Goal: Information Seeking & Learning: Learn about a topic

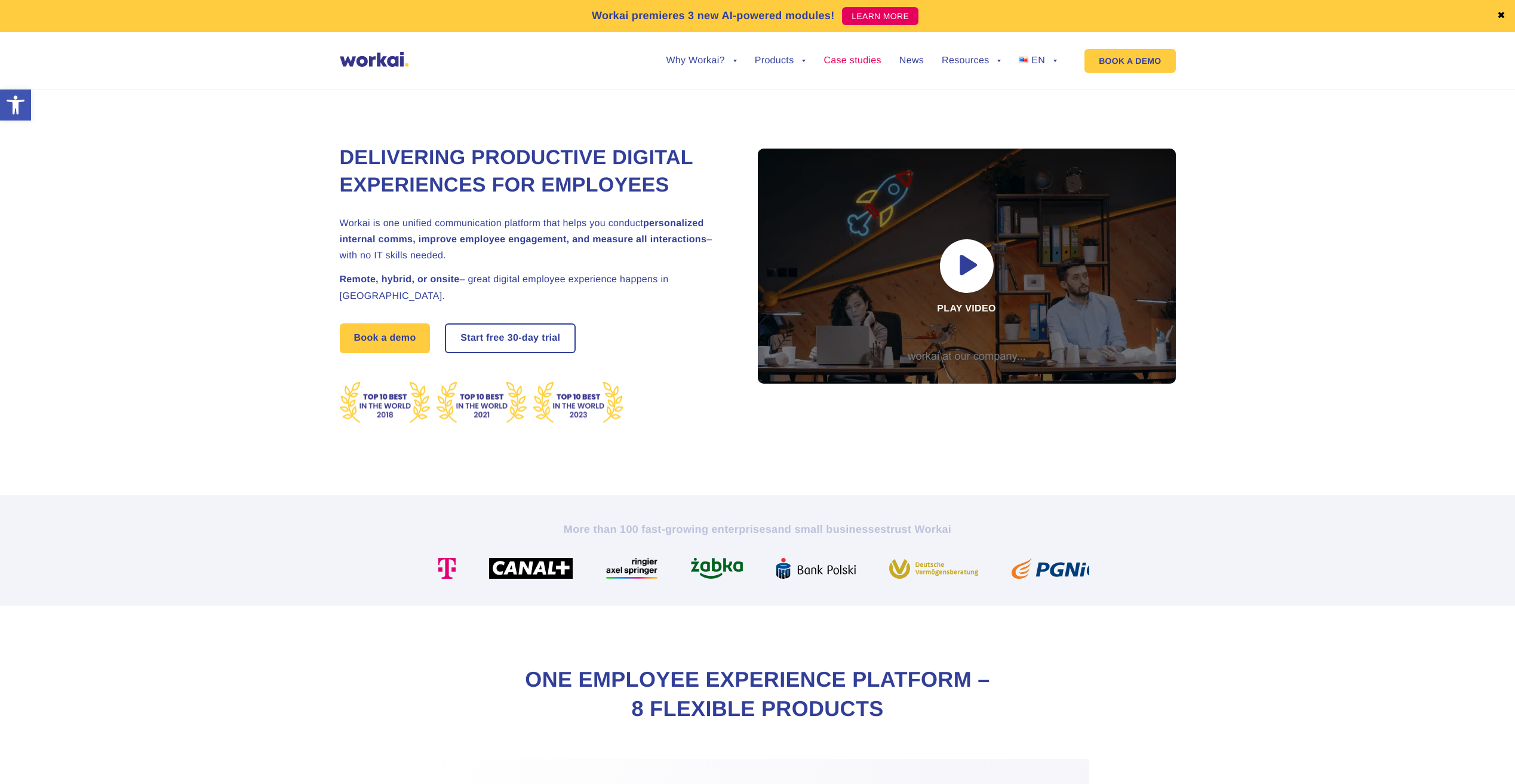
click at [844, 61] on link "Case studies" at bounding box center [852, 61] width 58 height 10
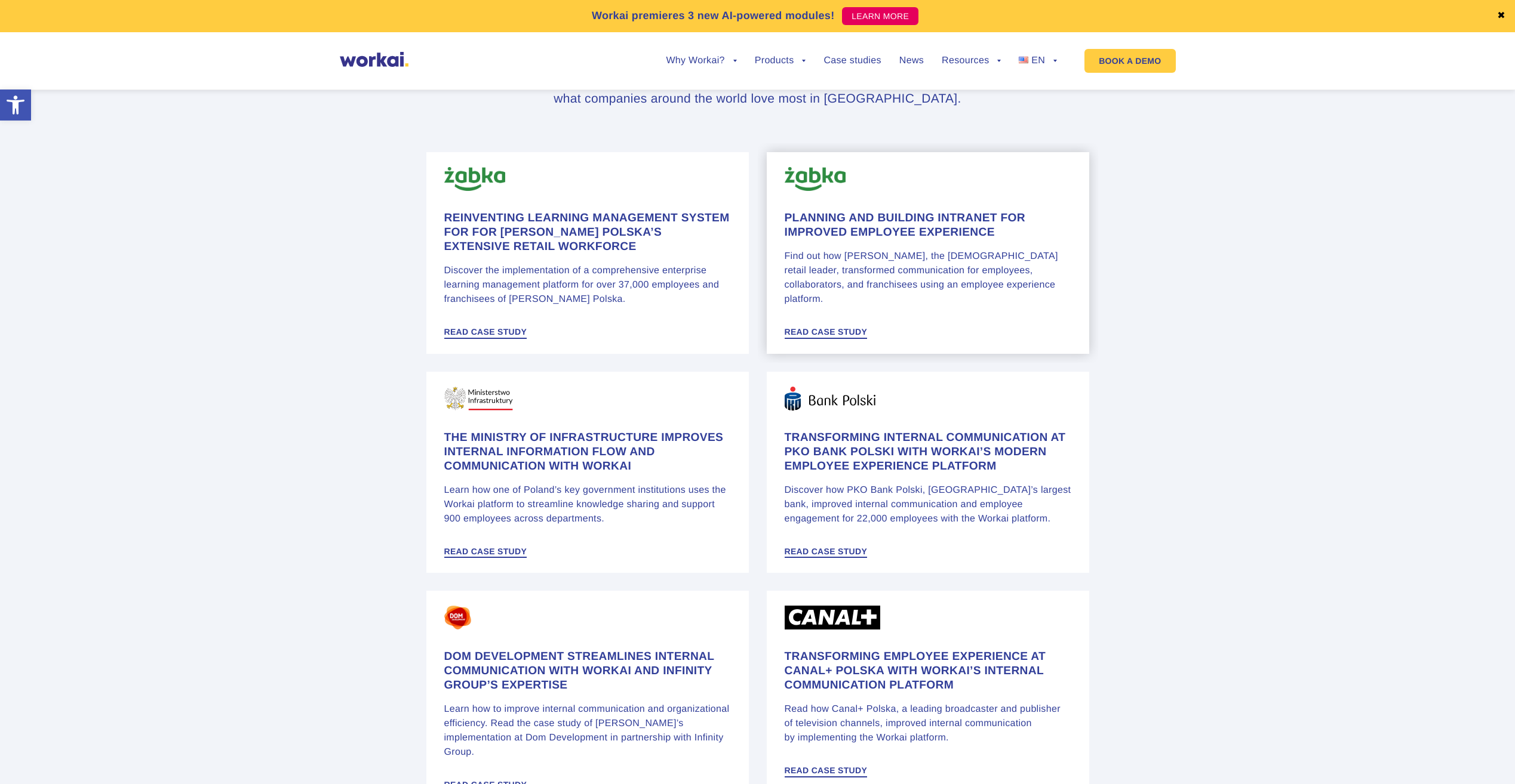
scroll to position [836, 0]
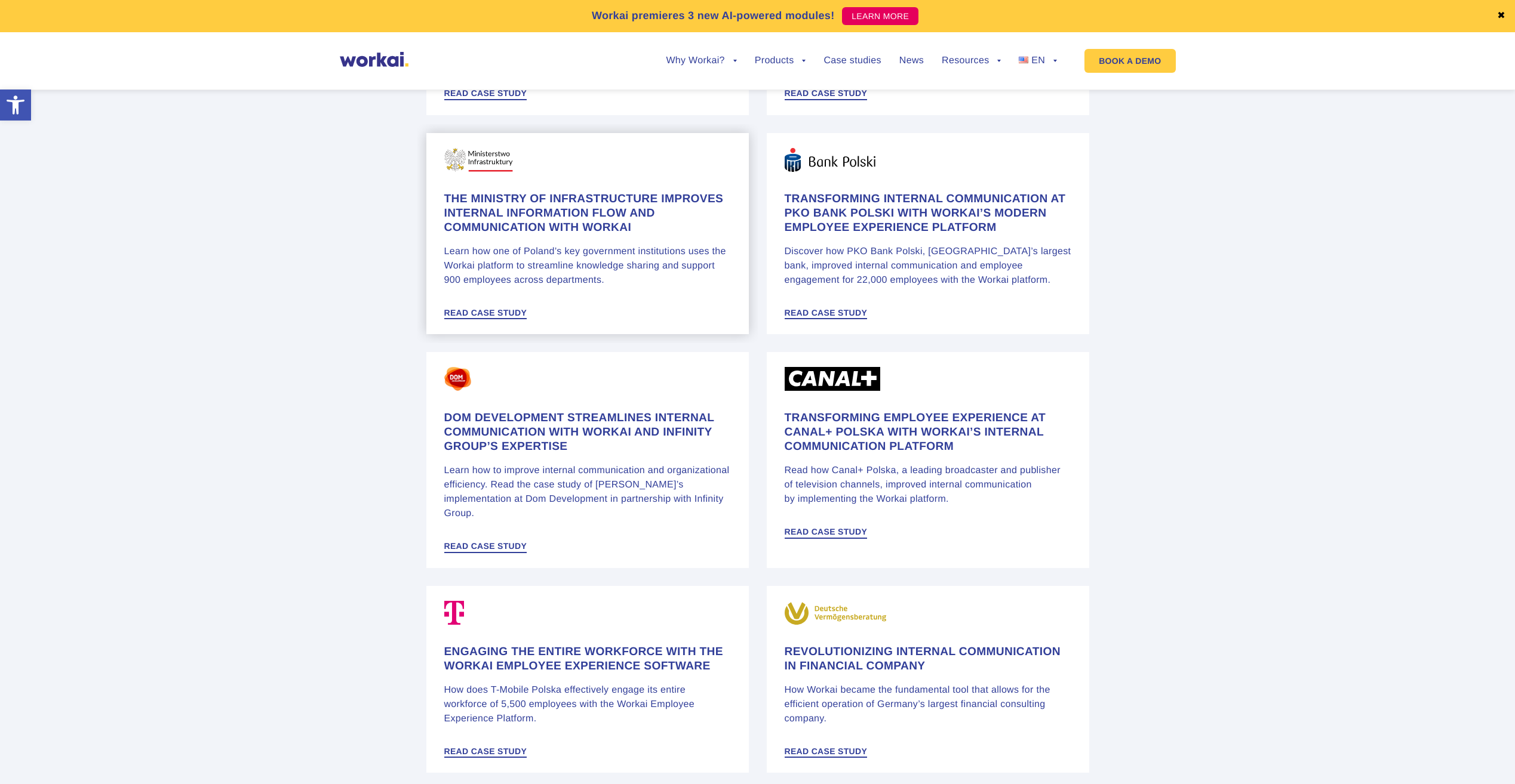
click at [613, 212] on h4 "The Ministry of Infrastructure improves internal information flow and communica…" at bounding box center [587, 213] width 287 height 43
